Goal: Transaction & Acquisition: Obtain resource

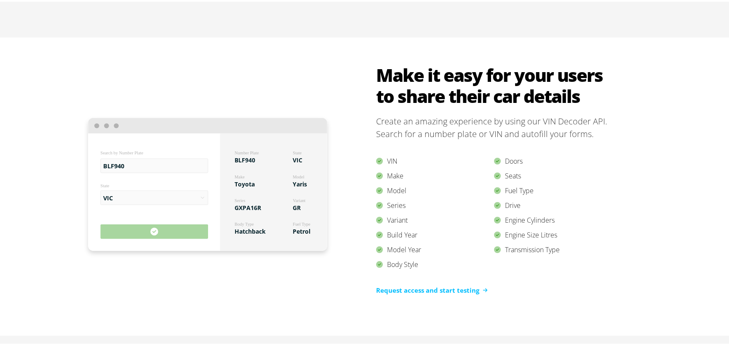
scroll to position [758, 0]
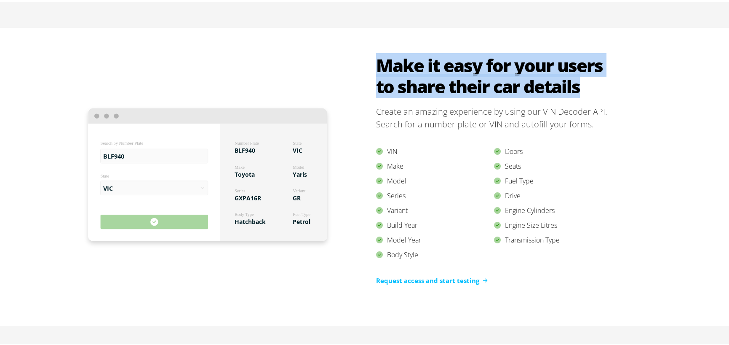
drag, startPoint x: 375, startPoint y: 62, endPoint x: 578, endPoint y: 85, distance: 204.4
click at [578, 85] on h2 "Make it easy for your users to share their car details" at bounding box center [494, 74] width 236 height 42
click at [679, 87] on div "BLF940 Search by Number Plate VIC State Number Plate BLF940 Make Toyota Variant…" at bounding box center [368, 175] width 736 height 298
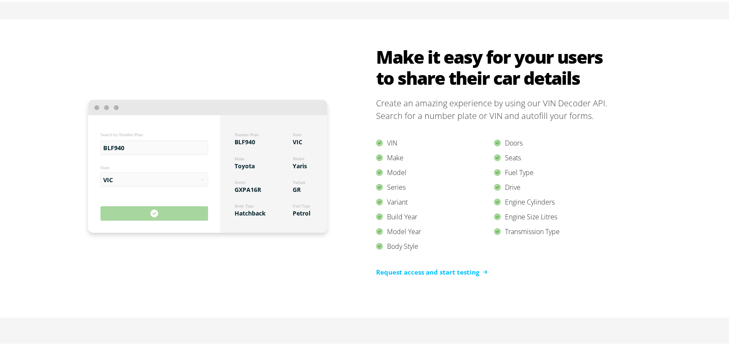
scroll to position [969, 0]
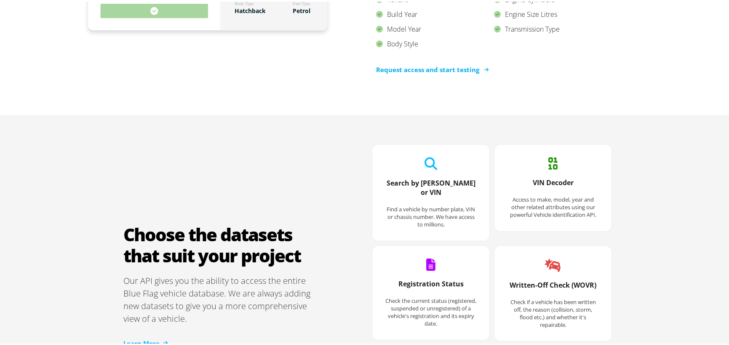
click at [462, 67] on link "Request access and start testing" at bounding box center [432, 68] width 112 height 10
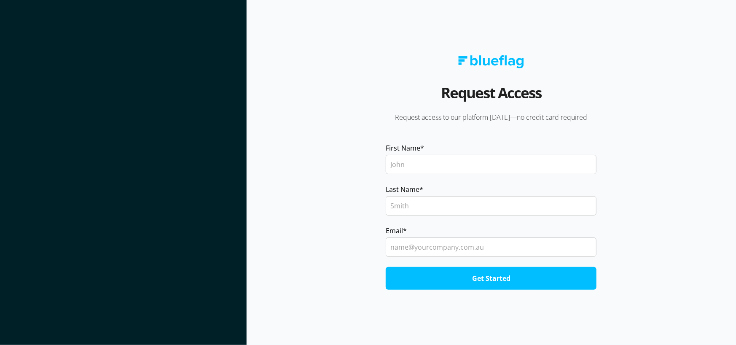
click at [421, 166] on input "First Name *" at bounding box center [491, 164] width 211 height 19
click at [296, 61] on section "Request Access Request access to our platform [DATE]—no credit card required Fi…" at bounding box center [490, 172] width 489 height 345
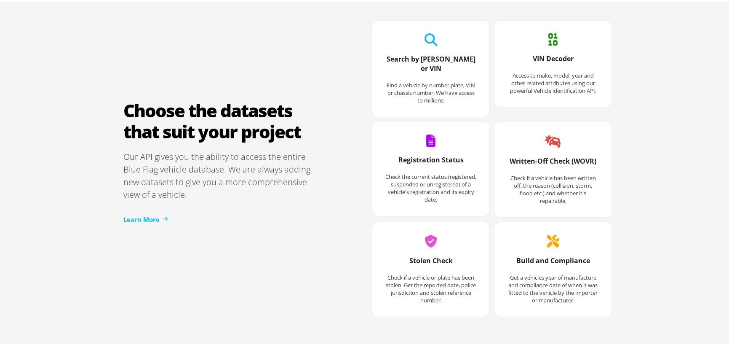
scroll to position [1095, 0]
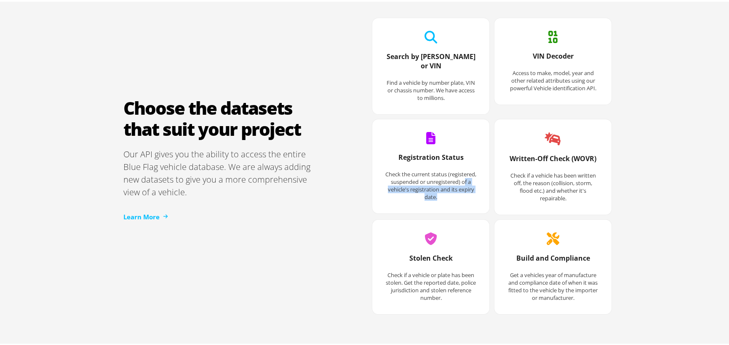
drag, startPoint x: 433, startPoint y: 177, endPoint x: 468, endPoint y: 188, distance: 36.4
click at [468, 188] on div "Registration Status Check the current status (registered, suspended or unregist…" at bounding box center [431, 174] width 109 height 65
click at [467, 157] on h3 "Registration Status" at bounding box center [431, 160] width 92 height 18
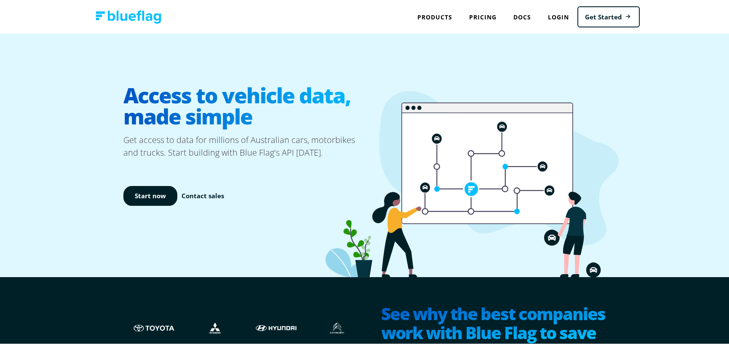
scroll to position [0, 0]
